Goal: Information Seeking & Learning: Compare options

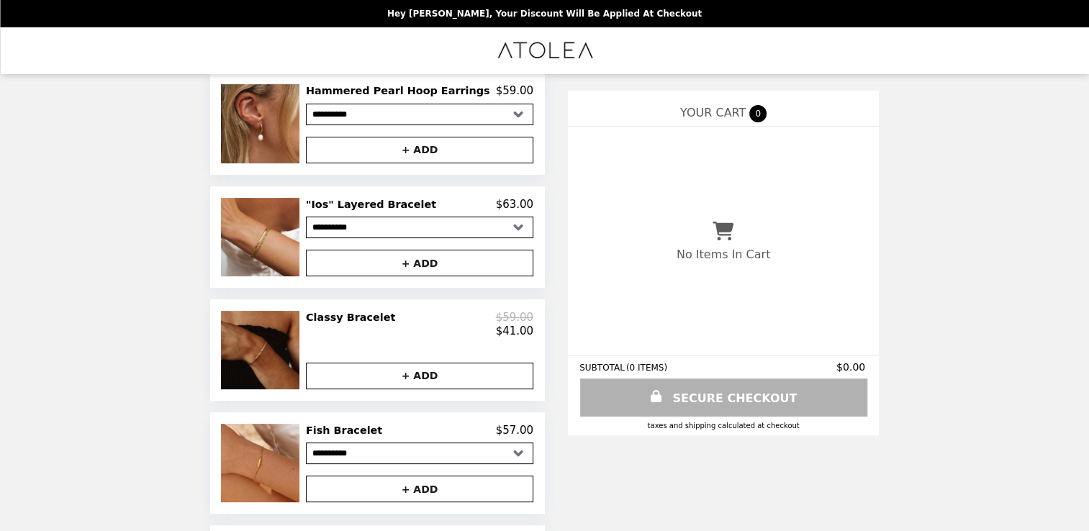
scroll to position [216, 0]
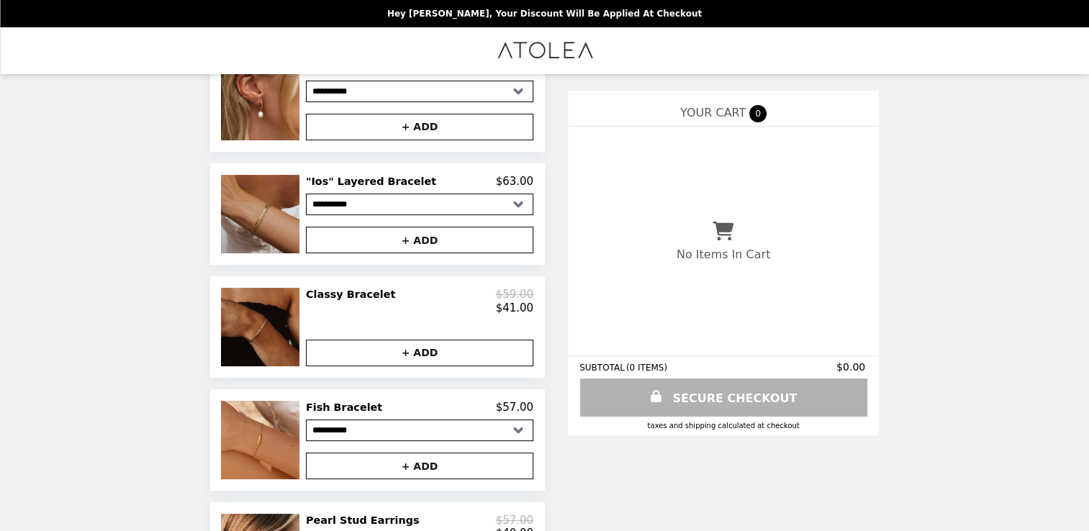
click at [276, 237] on img at bounding box center [262, 214] width 82 height 78
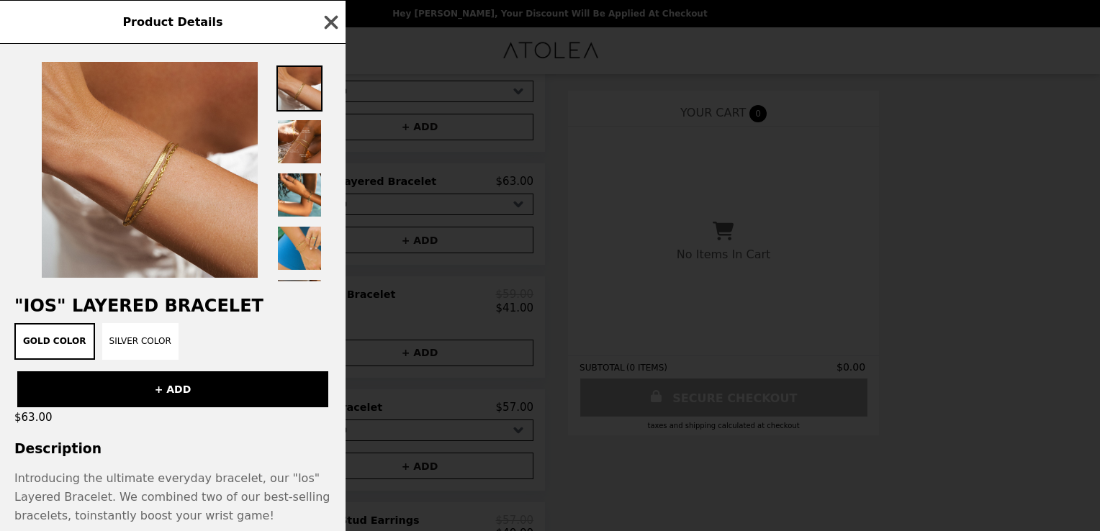
click at [327, 17] on icon "button" at bounding box center [332, 22] width 14 height 14
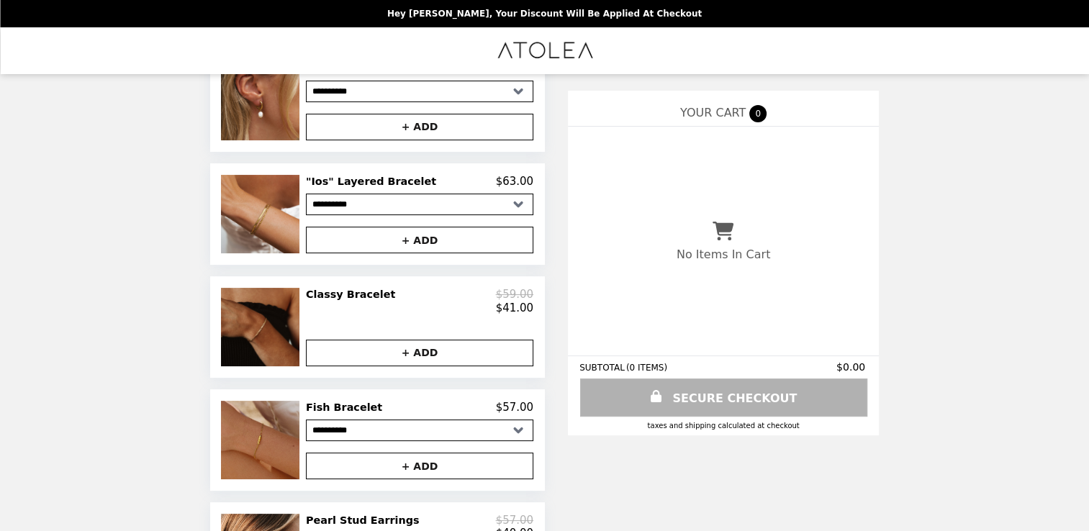
click at [266, 449] on img at bounding box center [262, 440] width 82 height 78
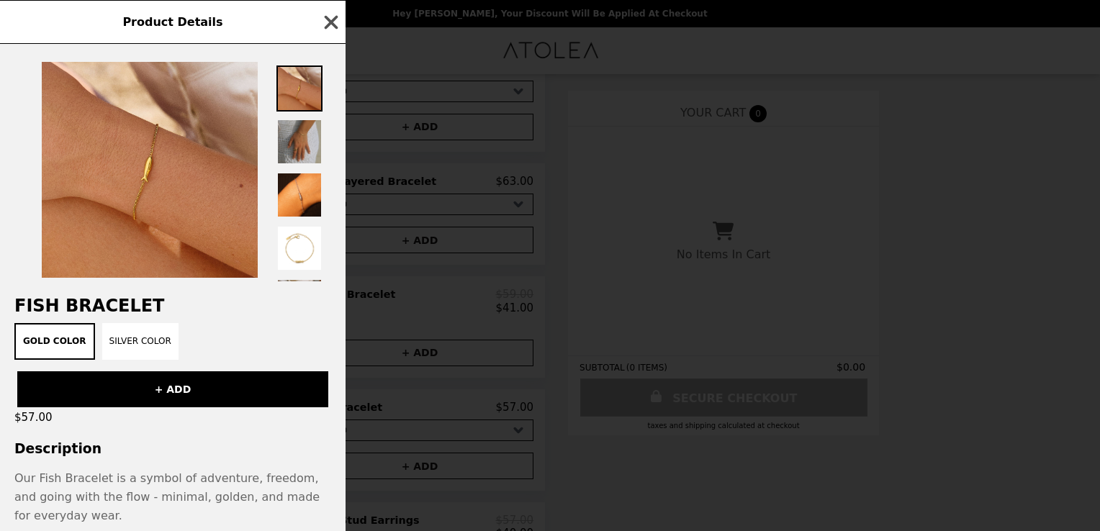
click at [329, 19] on icon "button" at bounding box center [332, 22] width 14 height 14
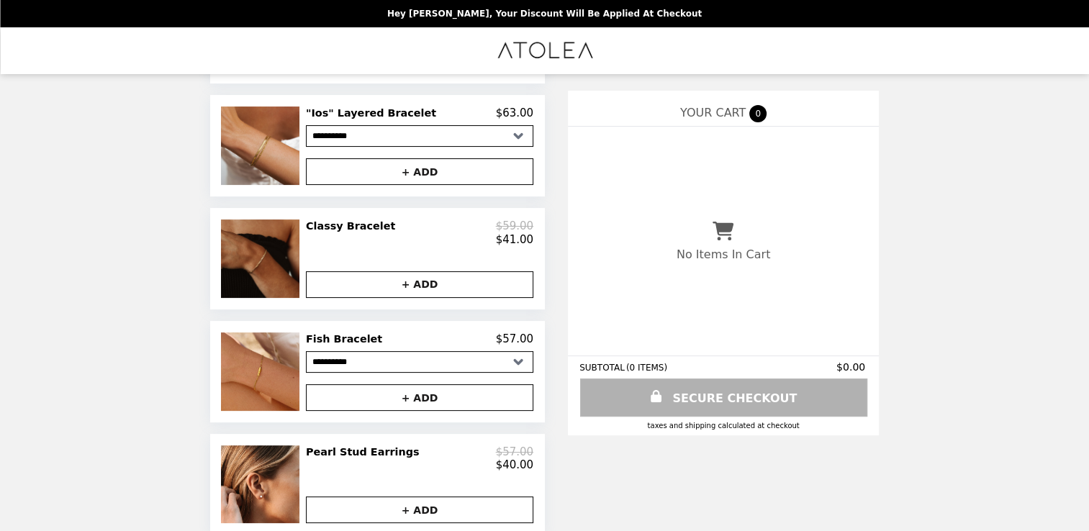
scroll to position [432, 0]
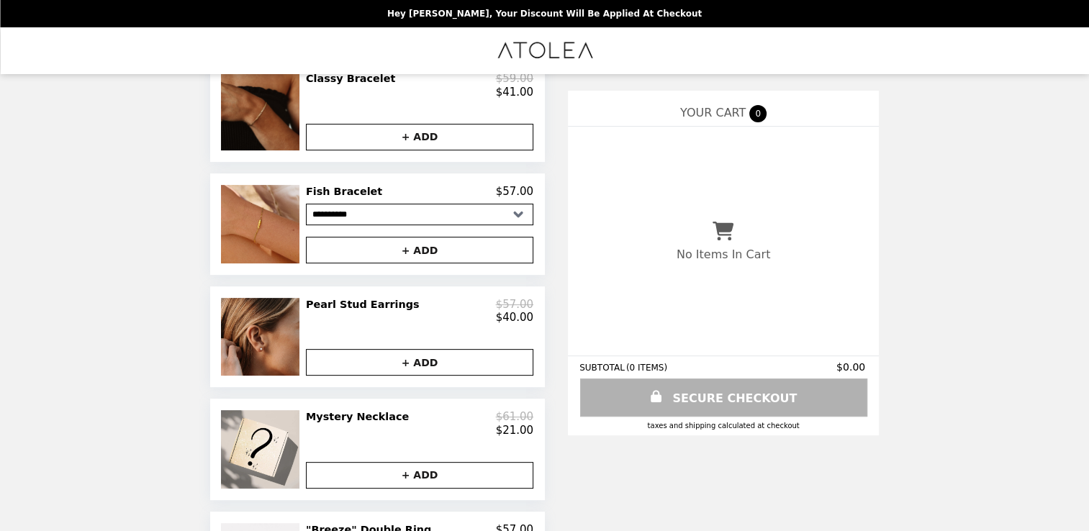
click at [299, 369] on img at bounding box center [261, 337] width 81 height 78
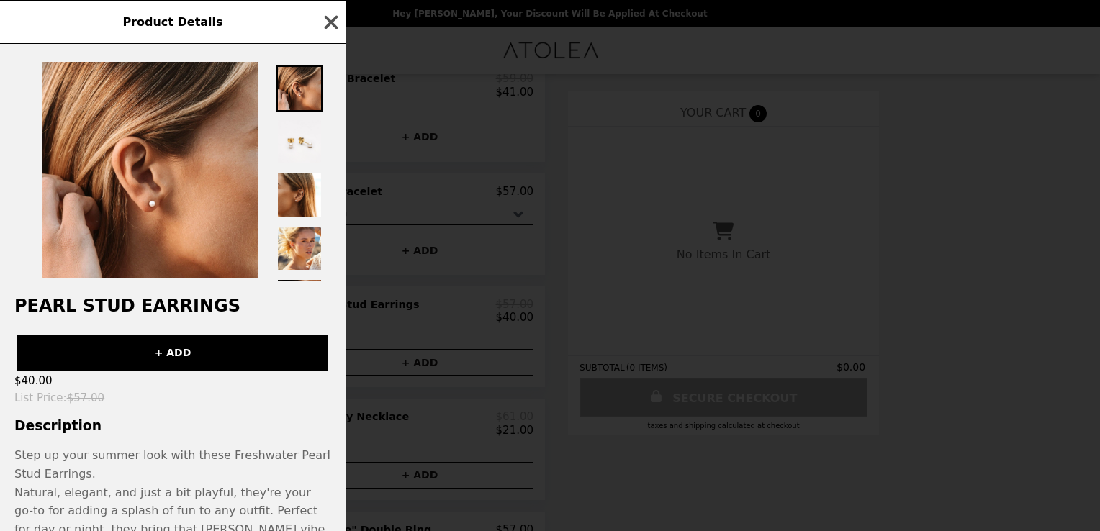
click at [330, 23] on icon "button" at bounding box center [332, 22] width 14 height 14
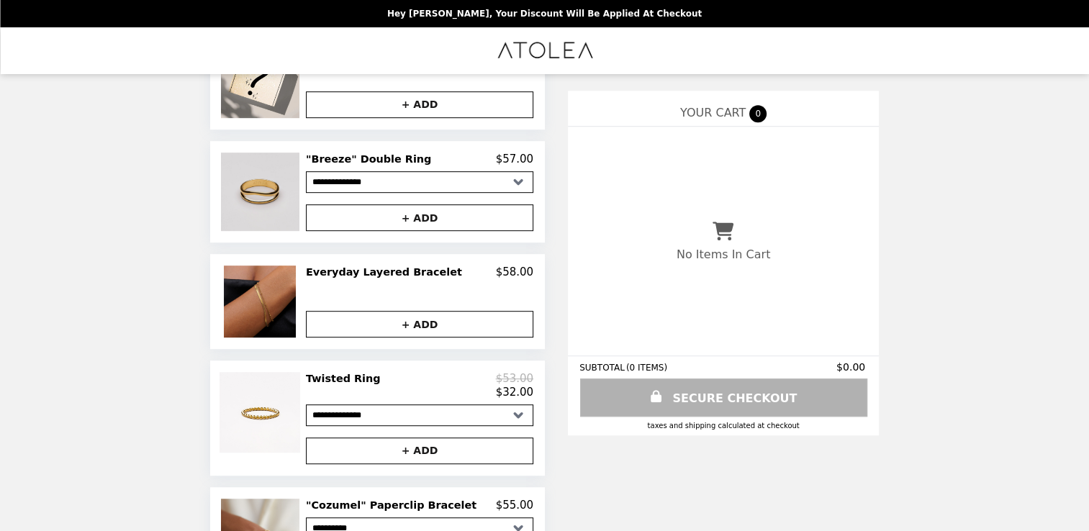
scroll to position [864, 0]
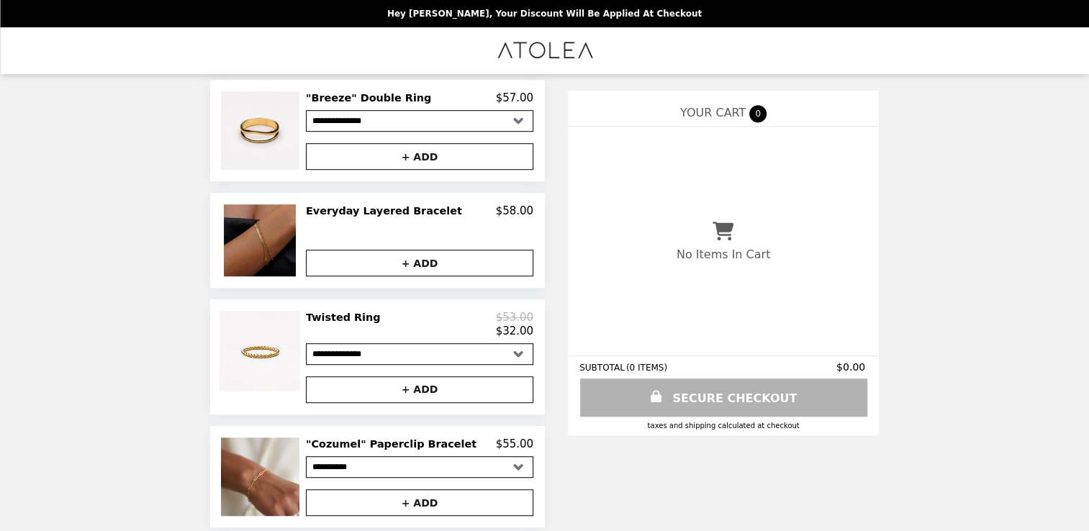
click at [287, 272] on img at bounding box center [262, 240] width 76 height 72
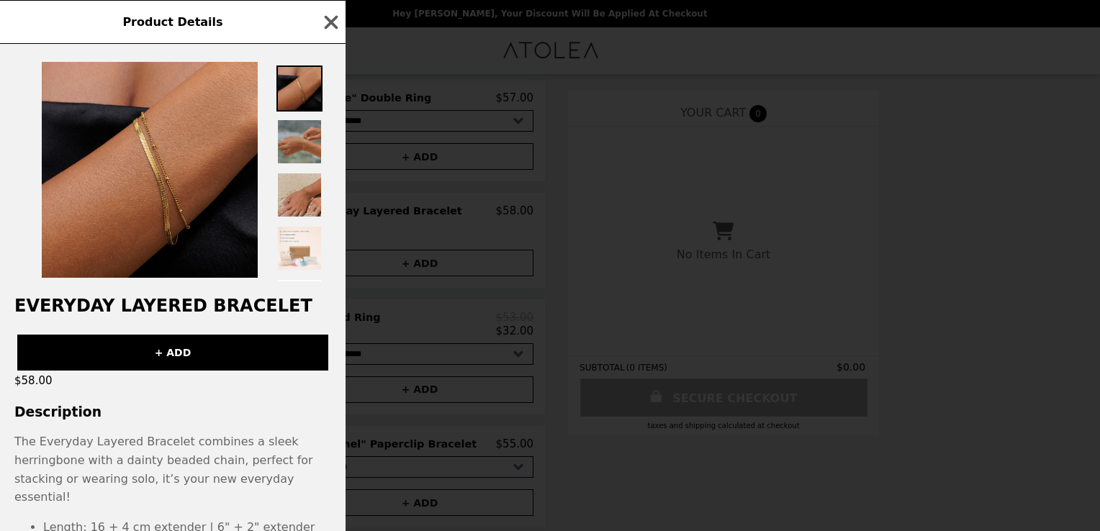
click at [311, 142] on img at bounding box center [299, 142] width 46 height 46
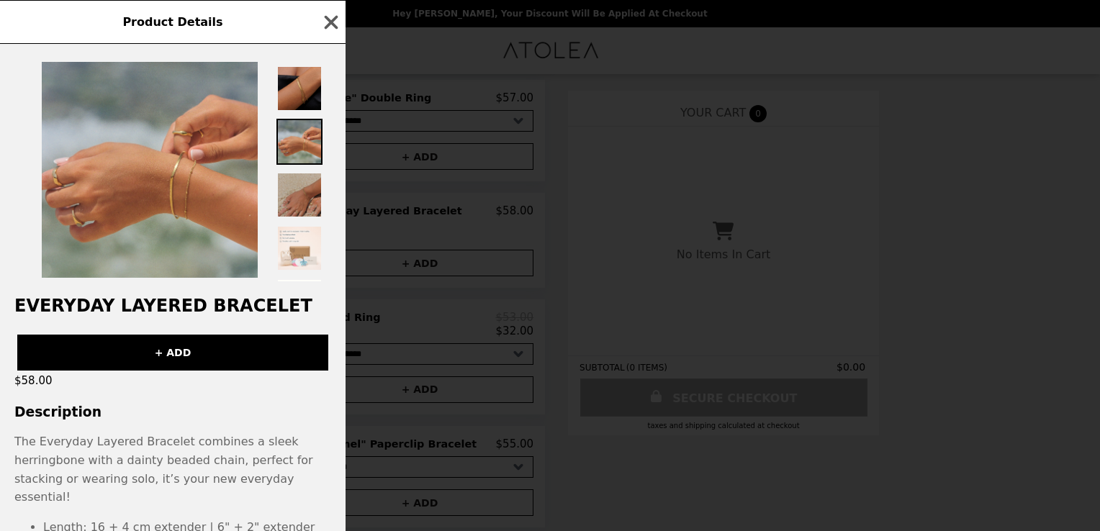
click at [304, 202] on img at bounding box center [299, 195] width 46 height 46
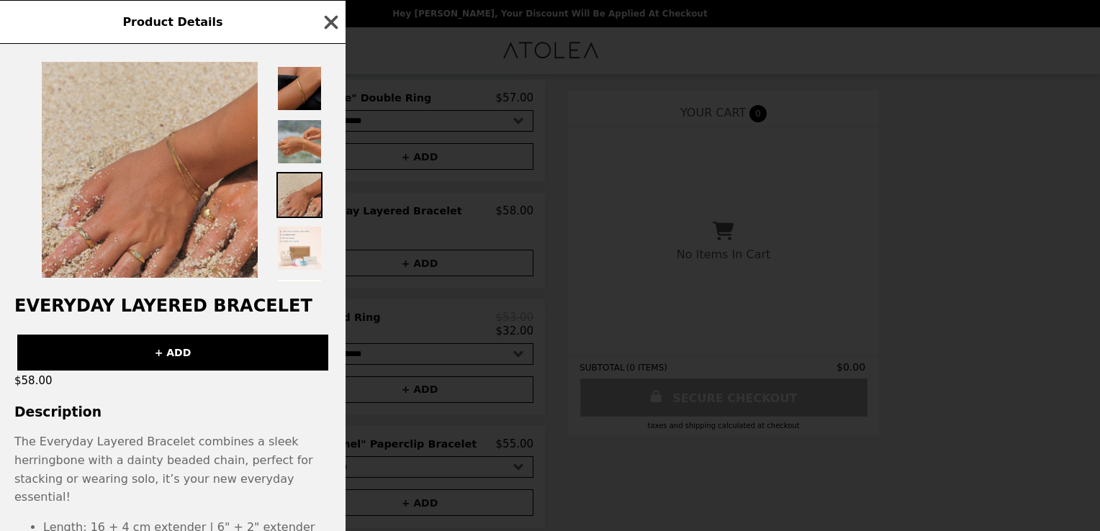
click at [330, 23] on icon "button" at bounding box center [332, 22] width 14 height 14
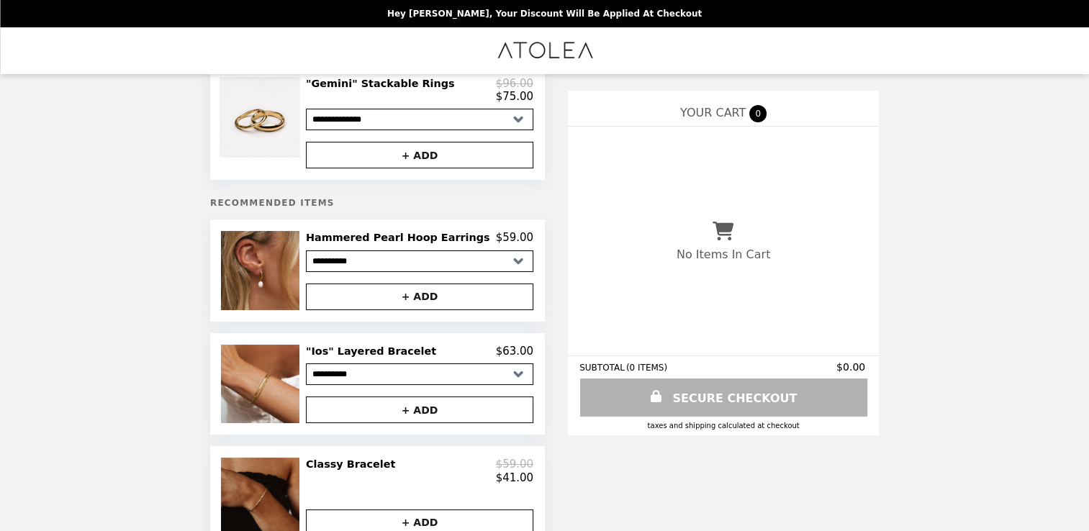
scroll to position [0, 0]
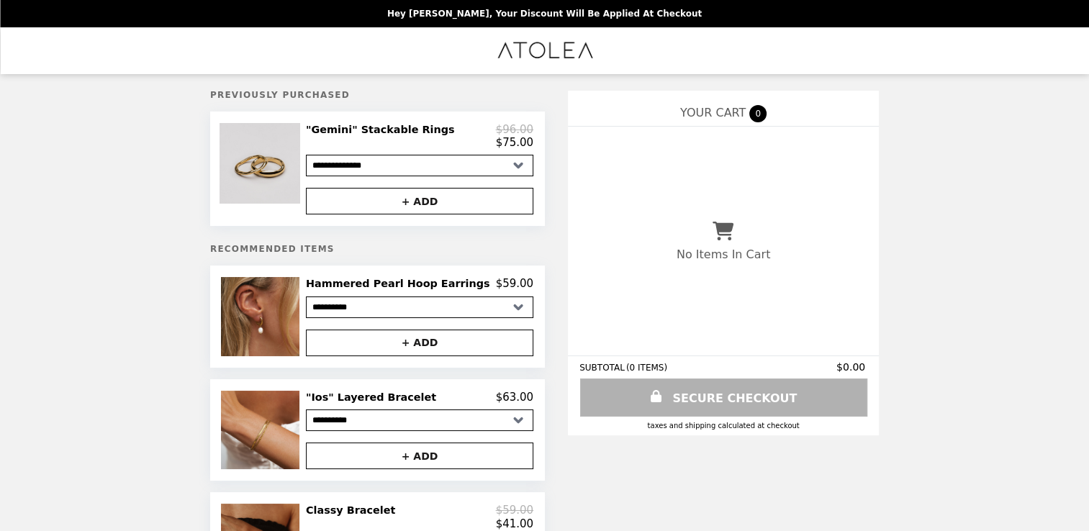
click at [276, 180] on img at bounding box center [261, 163] width 84 height 81
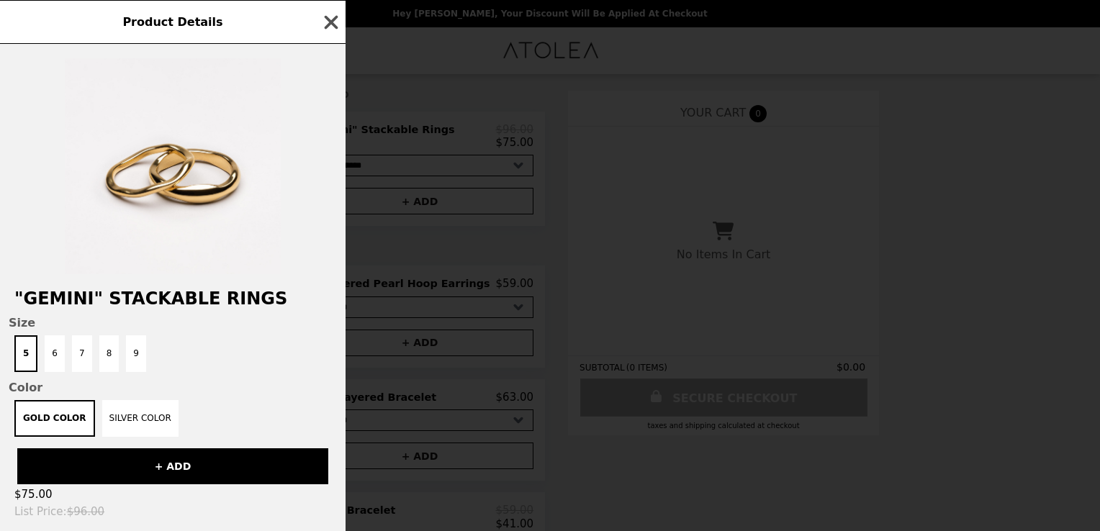
click at [331, 25] on icon "button" at bounding box center [331, 23] width 22 height 22
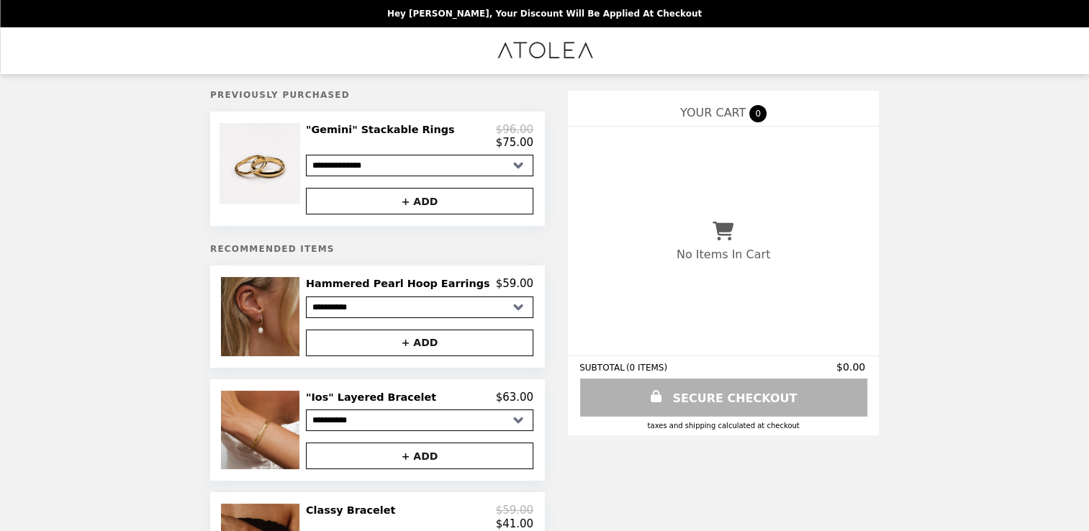
click at [296, 332] on img at bounding box center [262, 316] width 82 height 78
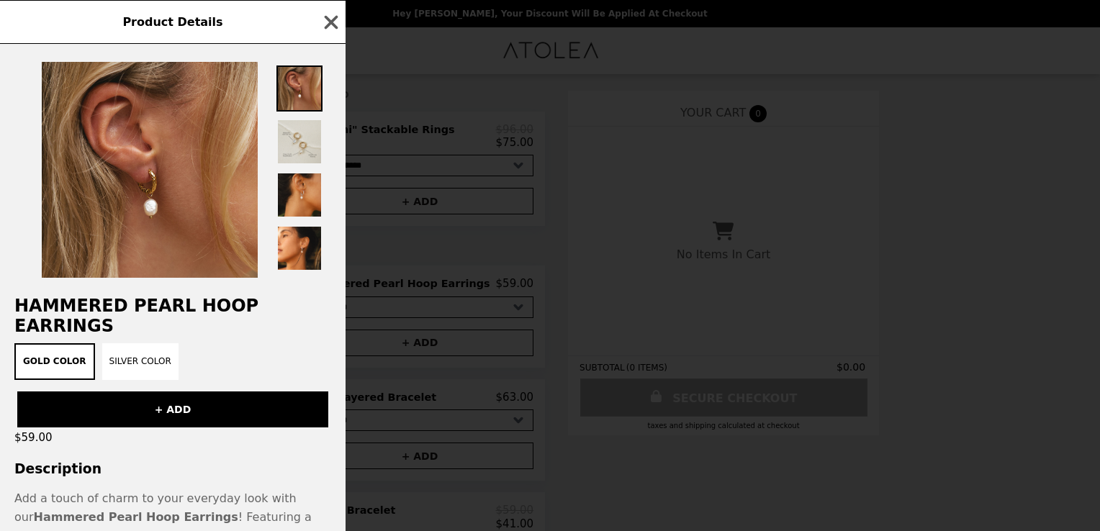
click at [287, 192] on img at bounding box center [299, 195] width 46 height 46
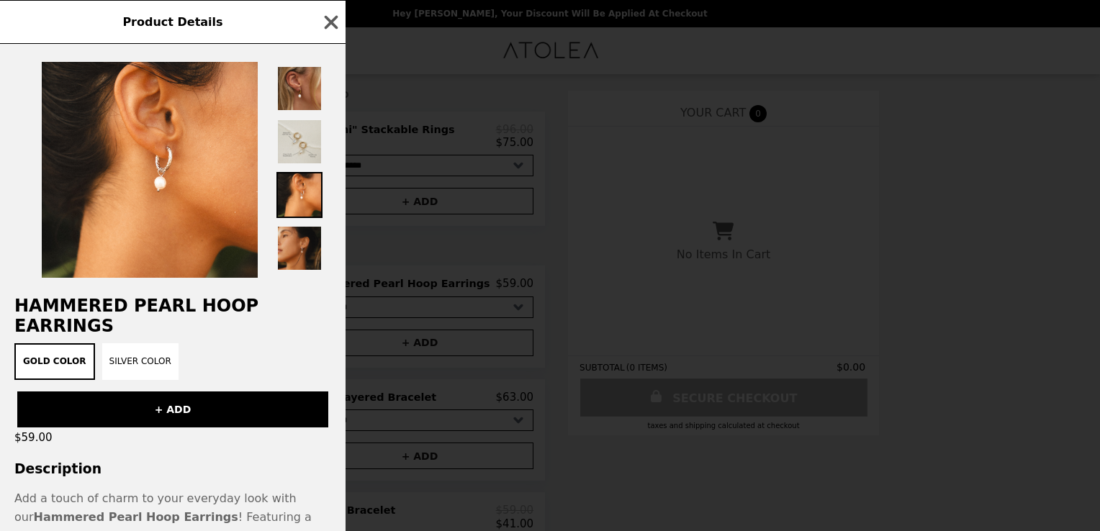
click at [302, 239] on img at bounding box center [299, 248] width 46 height 46
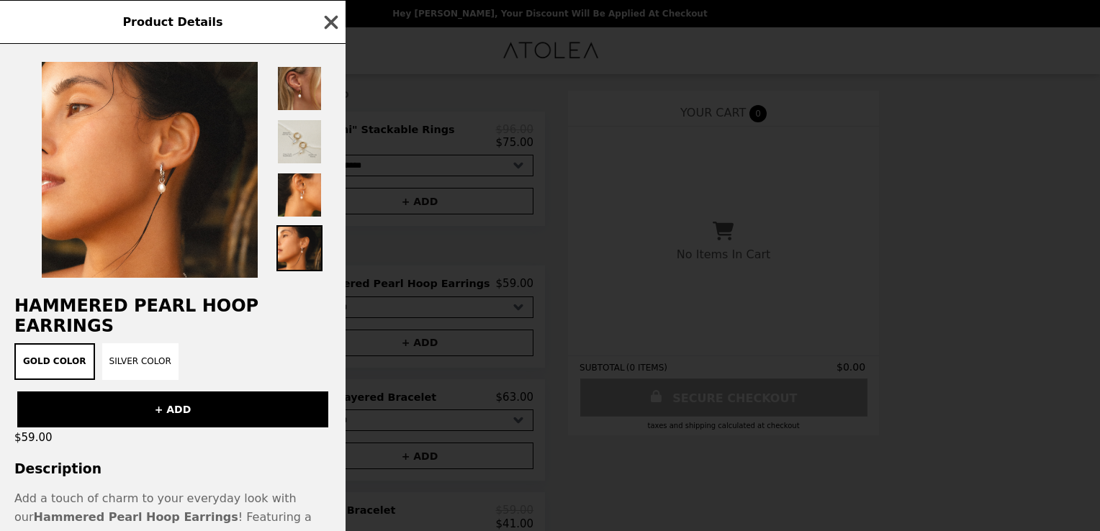
click at [331, 17] on icon "button" at bounding box center [331, 23] width 22 height 22
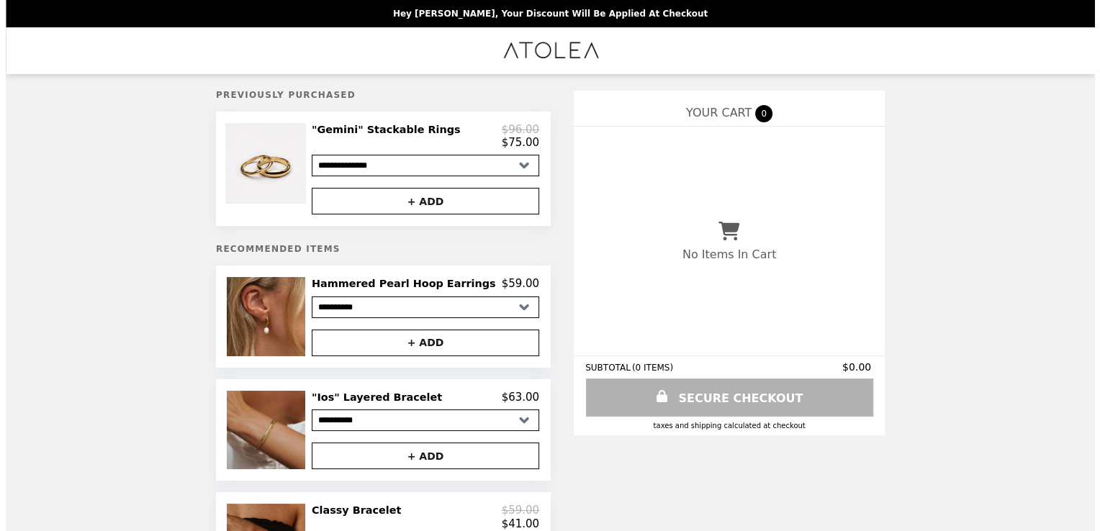
scroll to position [144, 0]
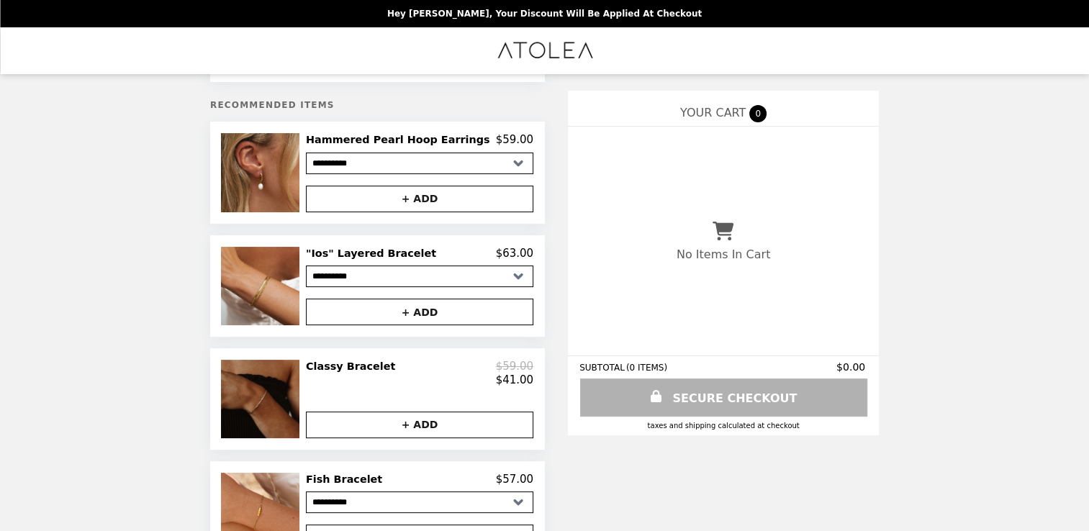
click at [272, 413] on img at bounding box center [261, 399] width 81 height 78
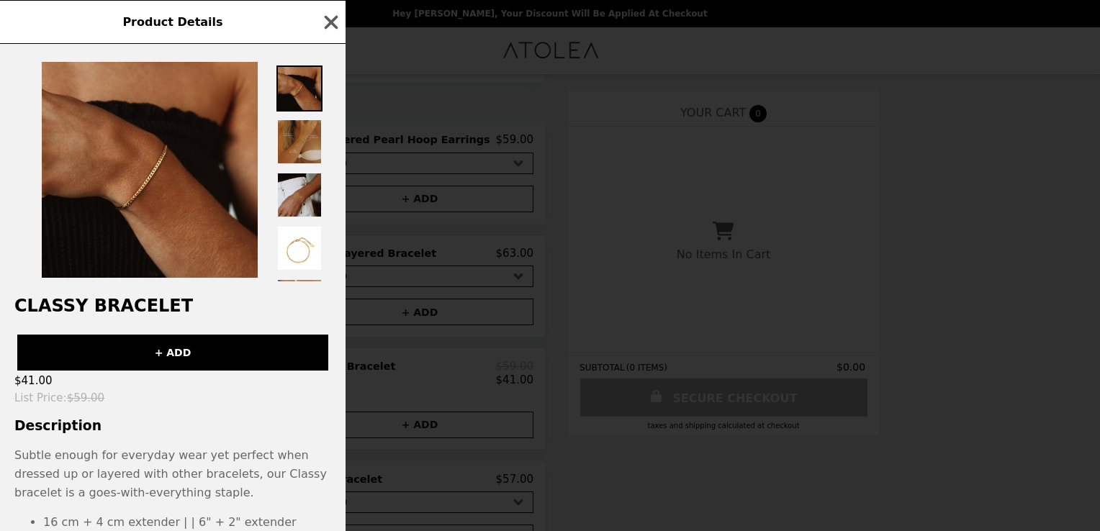
click at [301, 155] on img at bounding box center [299, 142] width 46 height 46
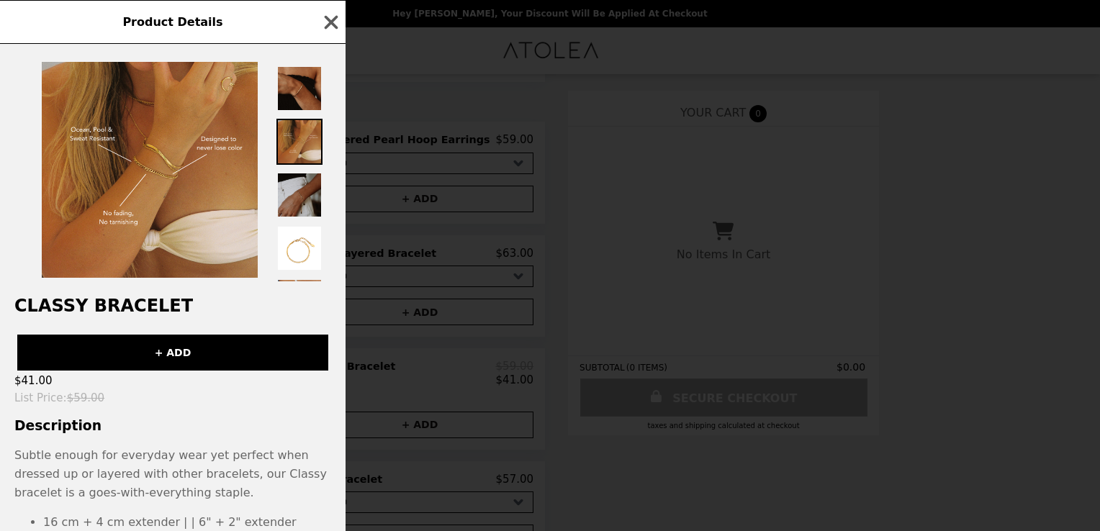
click at [300, 201] on img at bounding box center [299, 195] width 46 height 46
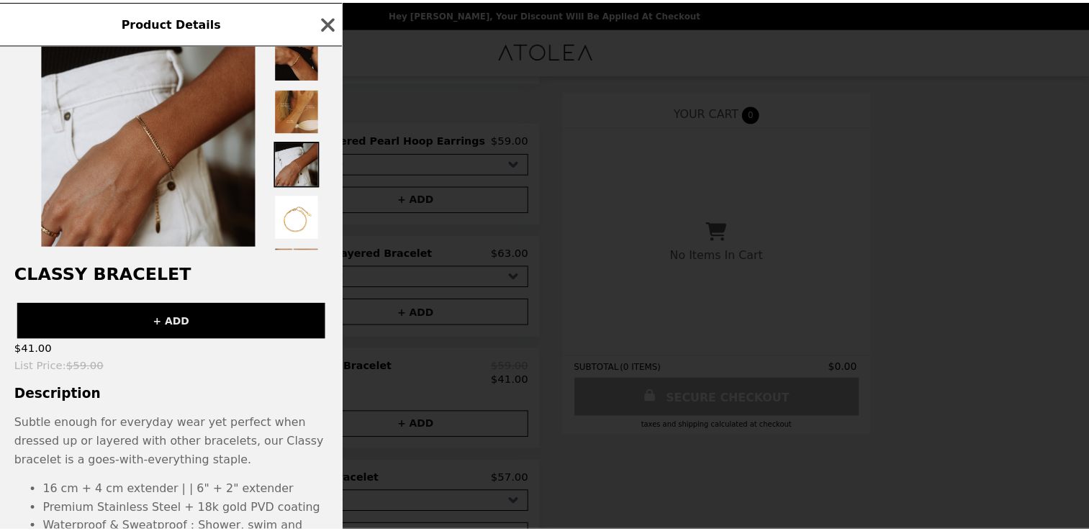
scroll to position [0, 0]
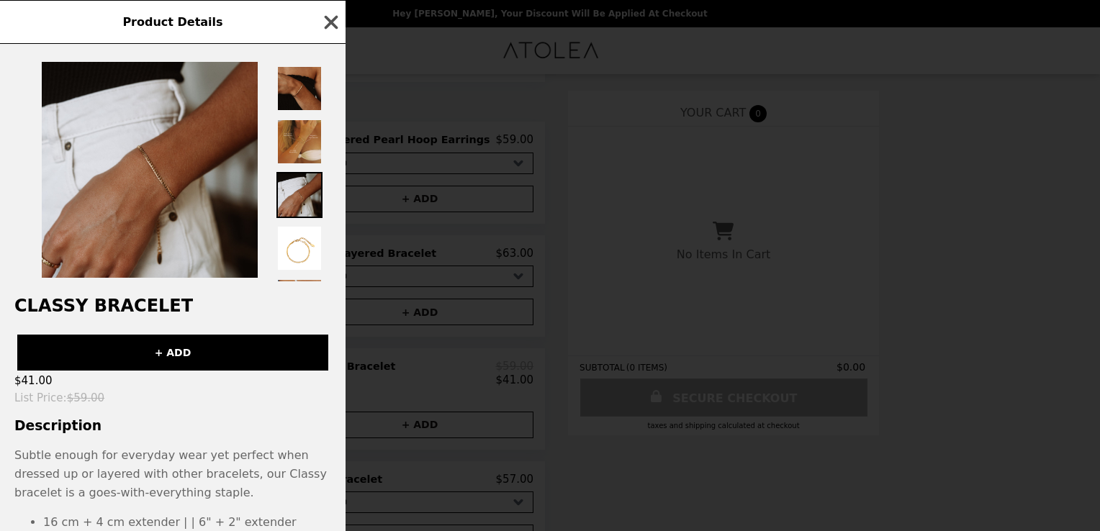
click at [328, 22] on icon "button" at bounding box center [332, 22] width 14 height 14
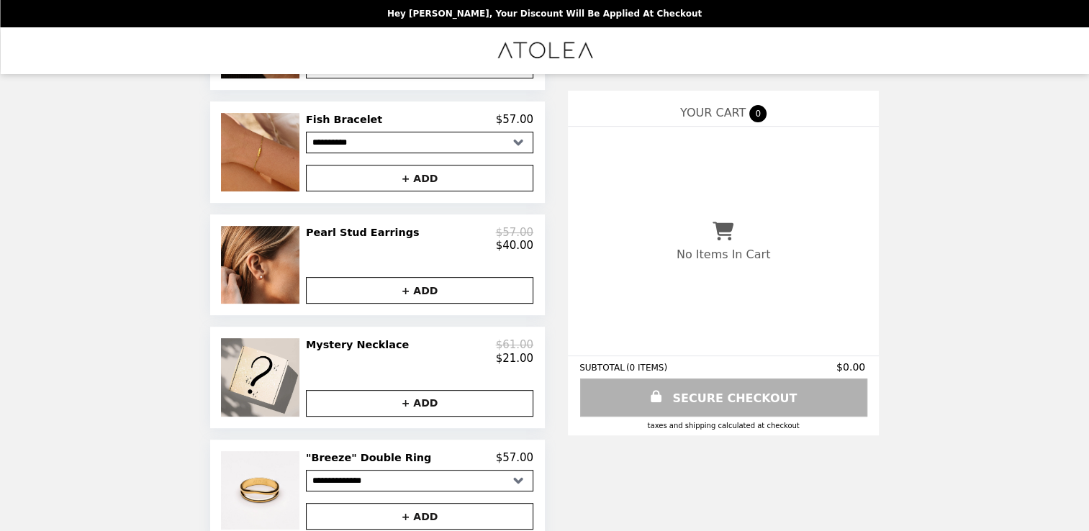
scroll to position [72, 0]
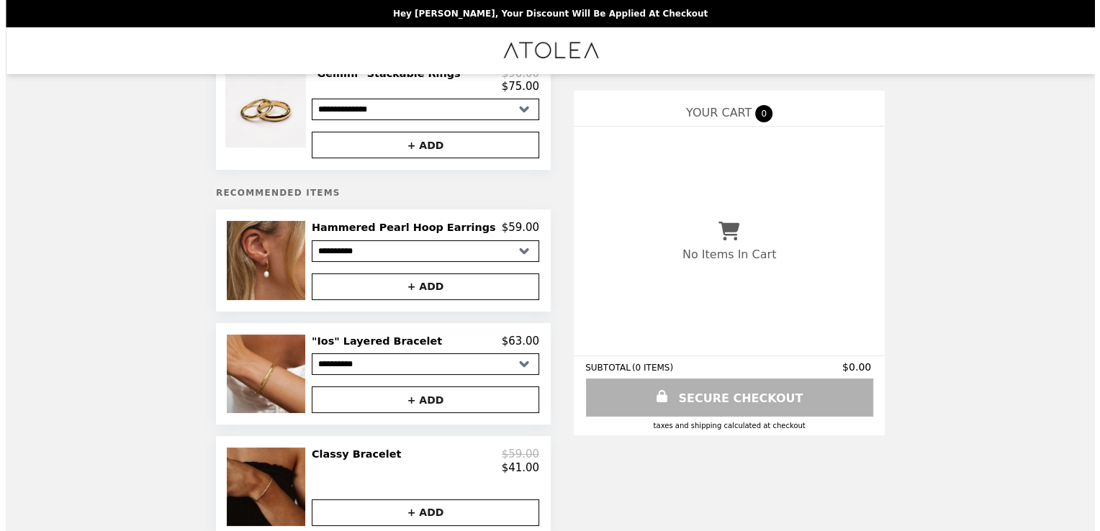
scroll to position [144, 0]
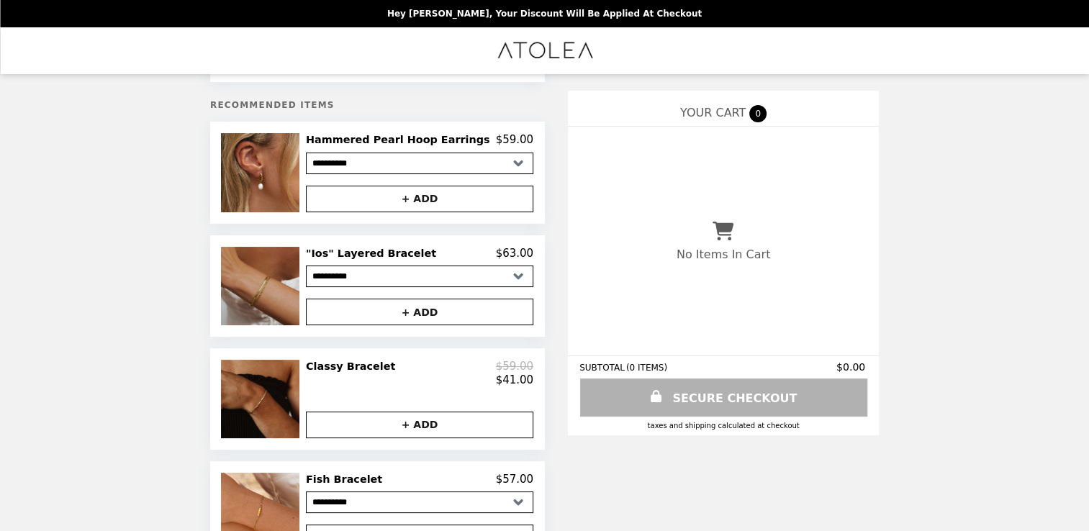
click at [292, 311] on img at bounding box center [262, 286] width 82 height 78
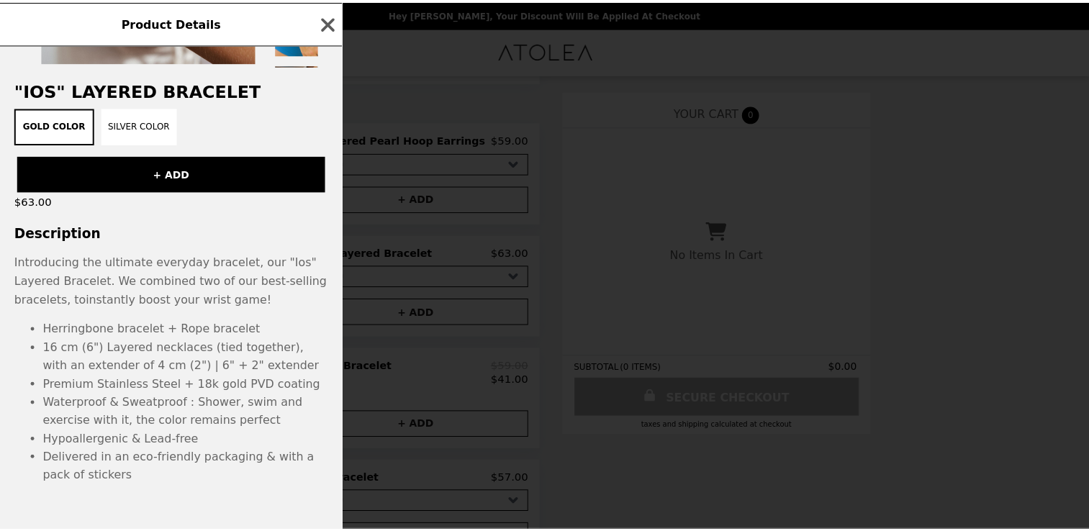
scroll to position [0, 0]
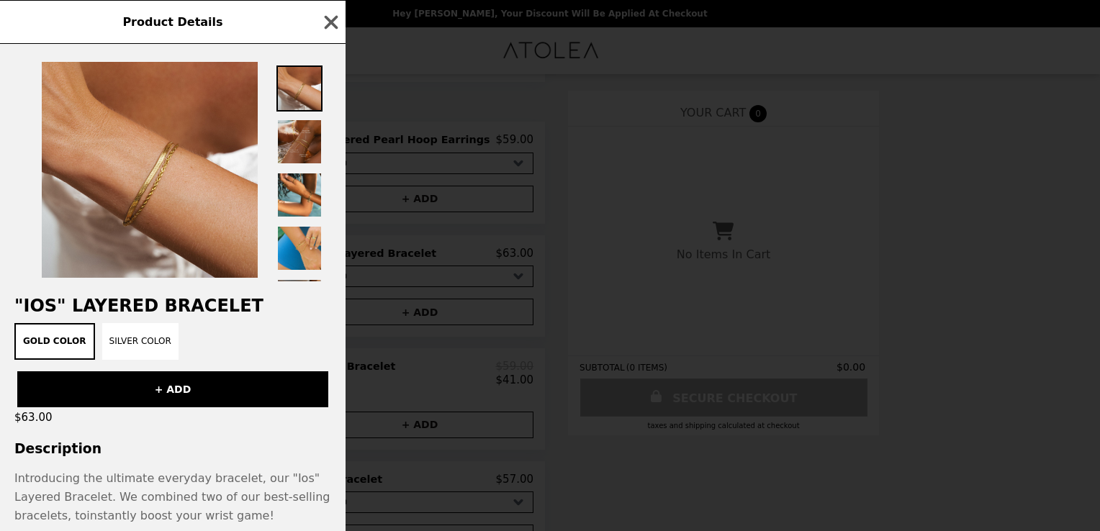
click at [291, 135] on img at bounding box center [299, 142] width 46 height 46
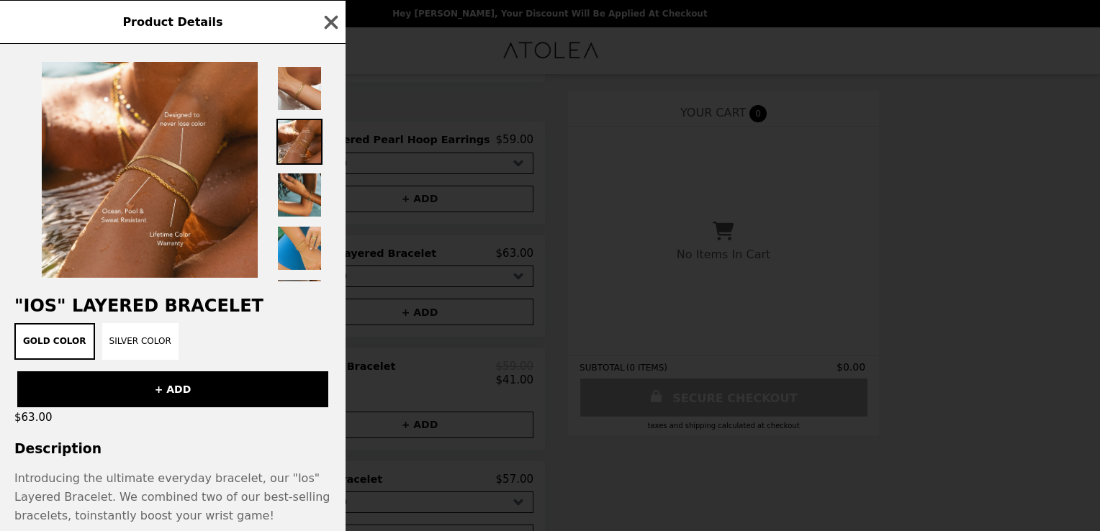
click at [294, 195] on img at bounding box center [299, 195] width 46 height 46
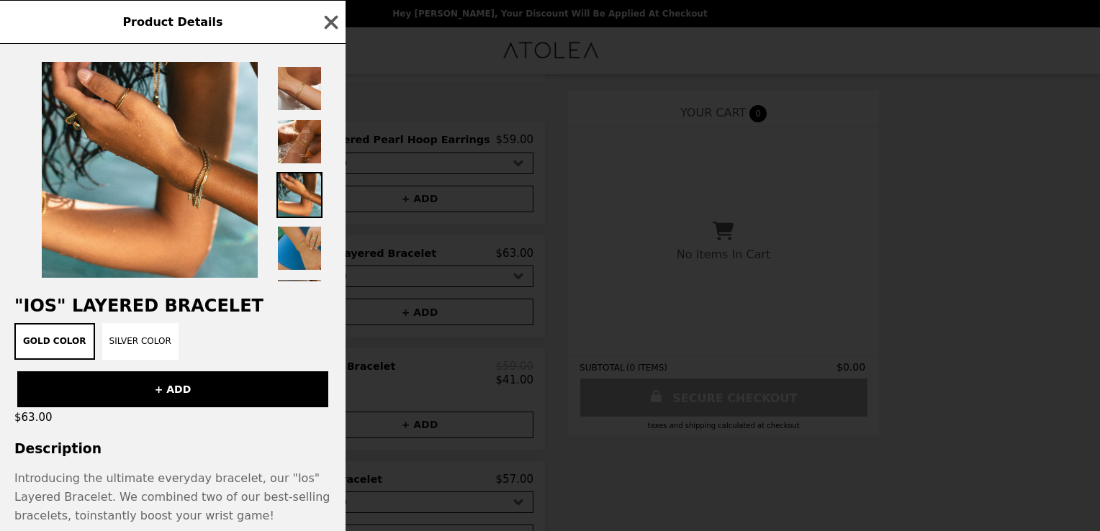
click at [296, 243] on img at bounding box center [299, 248] width 46 height 46
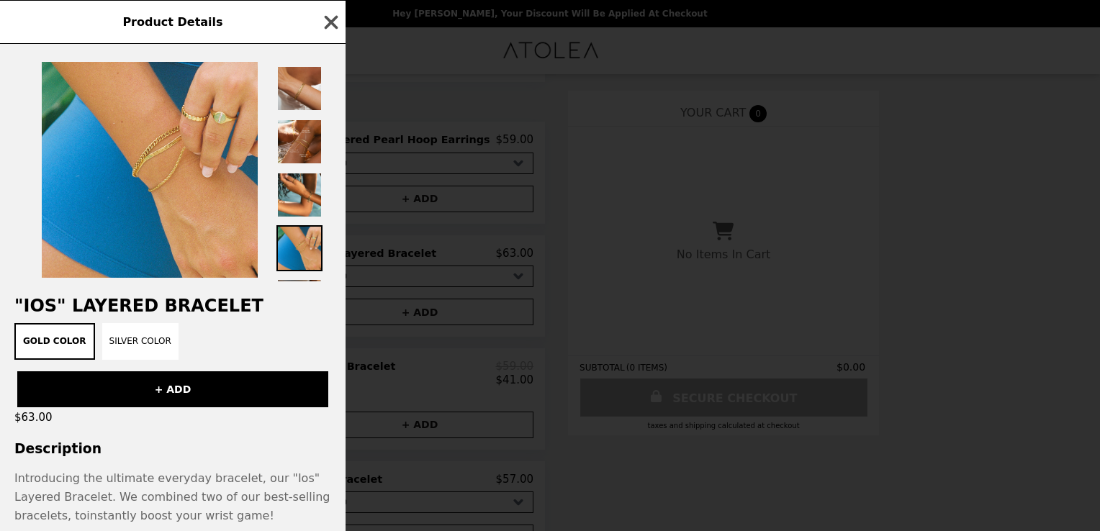
click at [325, 18] on icon "button" at bounding box center [332, 22] width 14 height 14
